Goal: Entertainment & Leisure: Consume media (video, audio)

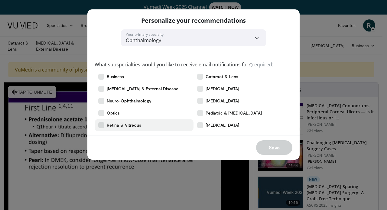
click at [101, 124] on icon at bounding box center [101, 125] width 6 height 6
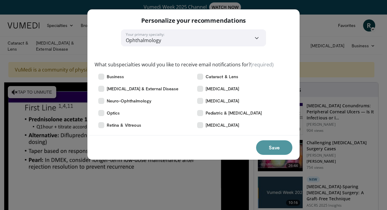
click at [267, 146] on button "Save" at bounding box center [274, 147] width 36 height 15
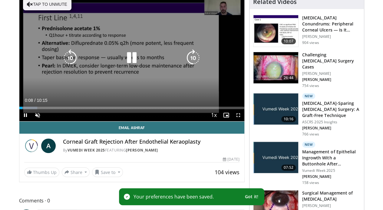
scroll to position [60, 0]
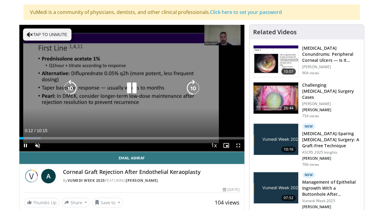
click at [27, 31] on icon "Video Player" at bounding box center [30, 34] width 6 height 6
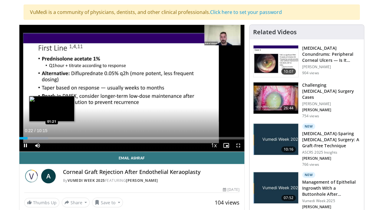
click at [36, 139] on div "Loaded : 12.90% 00:22 01:21" at bounding box center [131, 138] width 225 height 2
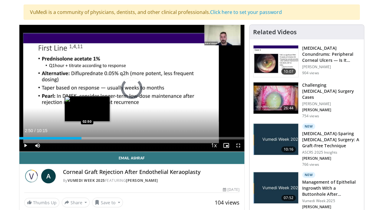
click at [72, 139] on div "Loaded : 24.20% 02:50 02:50" at bounding box center [131, 138] width 225 height 2
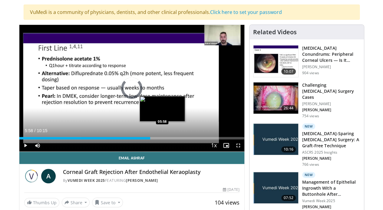
click at [146, 139] on div "Loaded : 38.71% 05:58 05:58" at bounding box center [131, 138] width 225 height 2
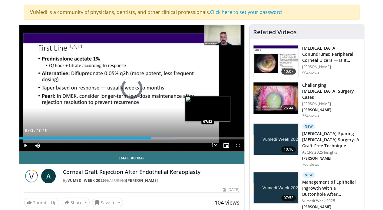
click at [192, 139] on div "Loaded : 69.36% 06:00 07:52" at bounding box center [131, 138] width 225 height 2
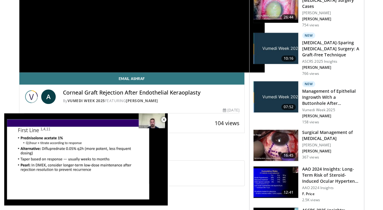
scroll to position [181, 0]
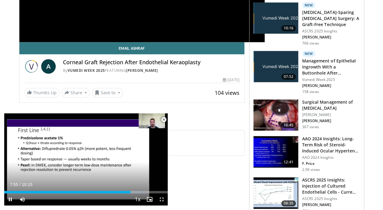
click at [163, 118] on span "Video Player" at bounding box center [164, 119] width 12 height 12
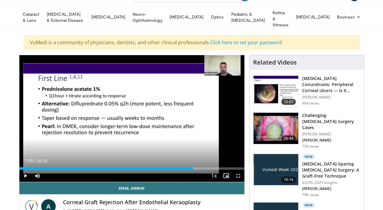
scroll to position [60, 0]
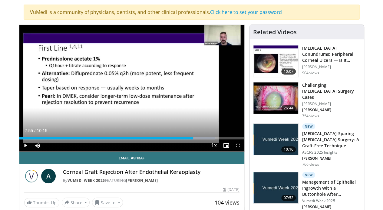
click at [269, 89] on img at bounding box center [275, 97] width 45 height 31
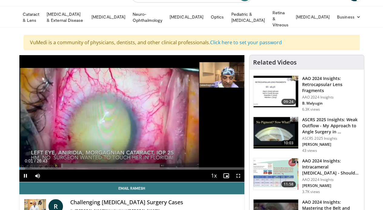
scroll to position [60, 0]
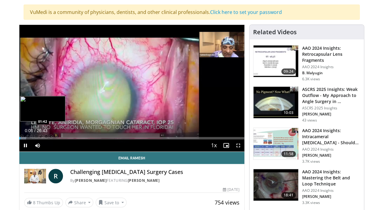
click at [19, 145] on video-js "**********" at bounding box center [131, 88] width 225 height 127
click at [23, 139] on div "Loaded : 3.09% 02:02 02:02" at bounding box center [131, 138] width 225 height 2
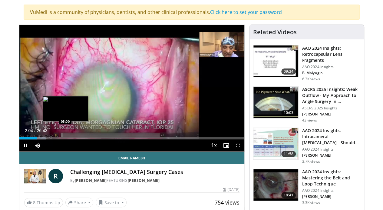
click at [50, 145] on video-js "**********" at bounding box center [131, 88] width 225 height 127
click at [51, 139] on div "Loaded : 11.75% 02:07 05:06" at bounding box center [131, 138] width 225 height 2
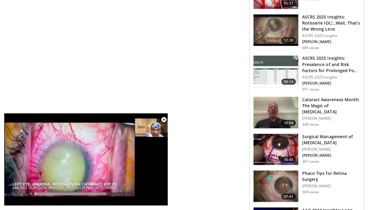
scroll to position [445, 0]
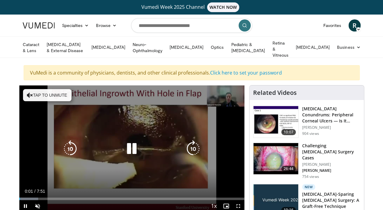
scroll to position [30, 0]
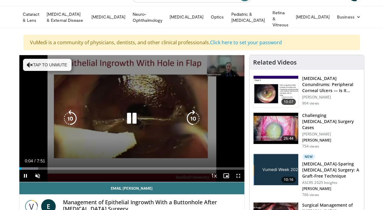
click at [23, 59] on button "Tap to unmute" at bounding box center [47, 65] width 48 height 12
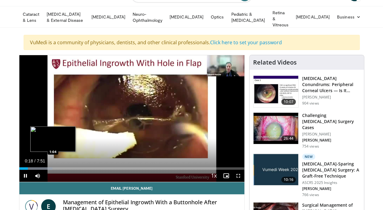
click at [37, 169] on div "Loaded : 14.74% 0:18 1:04" at bounding box center [131, 168] width 225 height 2
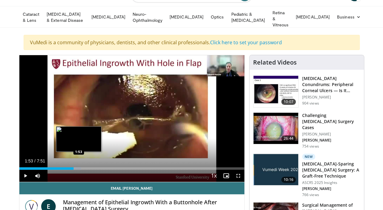
click at [63, 169] on div "Progress Bar" at bounding box center [58, 168] width 44 height 2
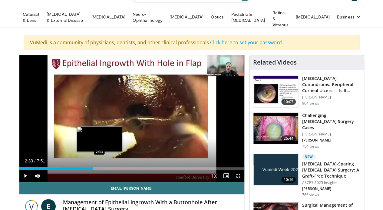
click at [84, 169] on div "Progress Bar" at bounding box center [82, 168] width 44 height 2
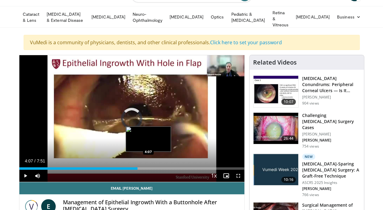
click at [132, 169] on div "Loaded : 0.00% 4:07 4:07" at bounding box center [131, 168] width 225 height 2
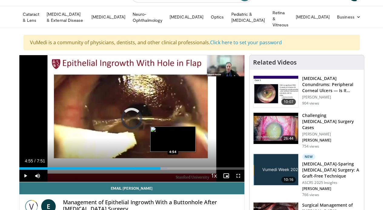
click at [157, 169] on div "Loaded : 65.82% 4:55 4:54" at bounding box center [131, 167] width 225 height 6
